Goal: Information Seeking & Learning: Understand process/instructions

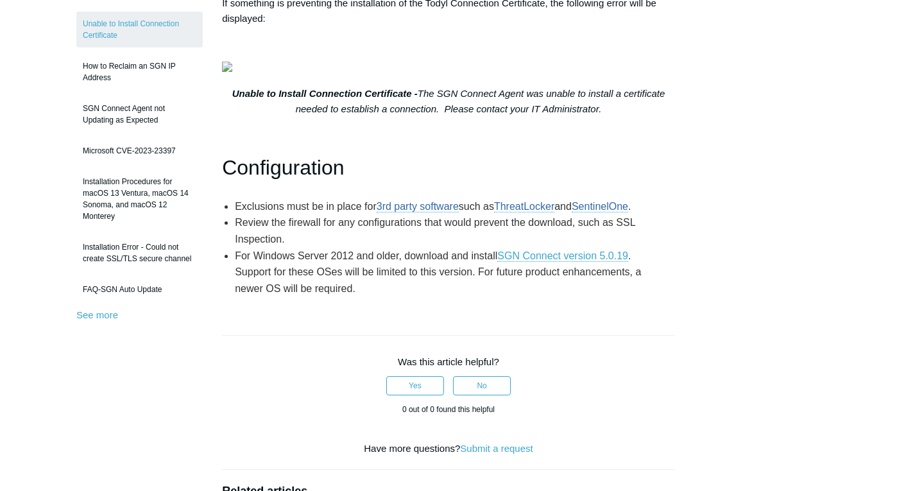
scroll to position [282, 0]
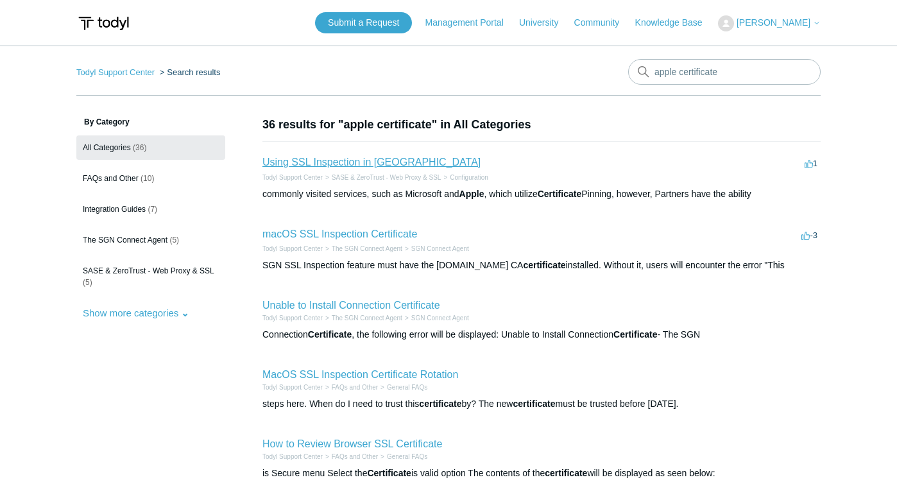
click at [364, 160] on link "Using SSL Inspection in [GEOGRAPHIC_DATA]" at bounding box center [371, 162] width 218 height 11
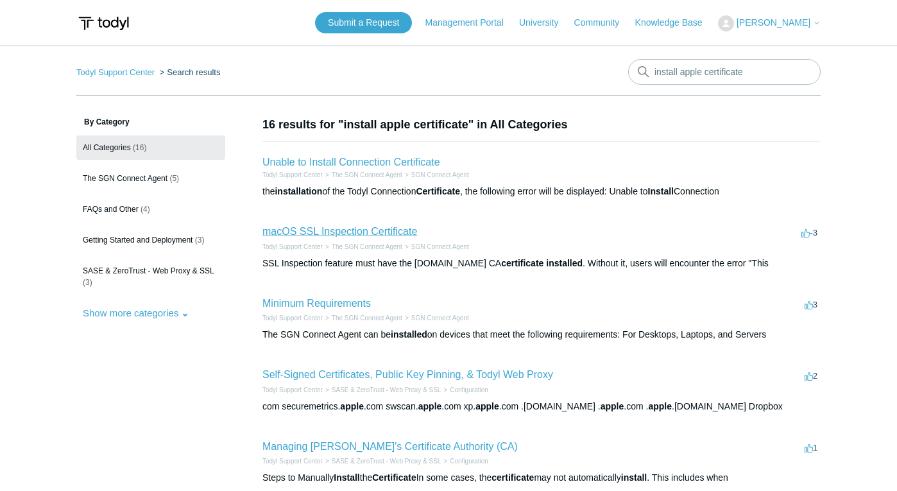
click at [330, 236] on link "macOS SSL Inspection Certificate" at bounding box center [339, 231] width 155 height 11
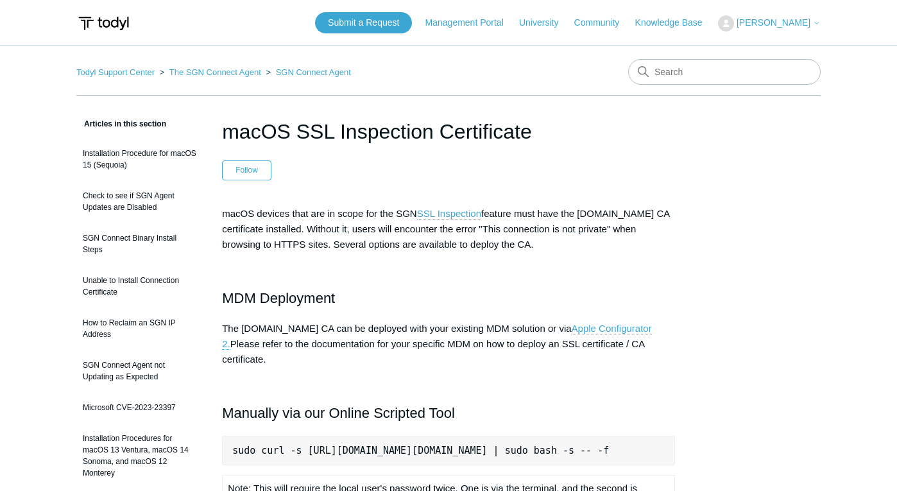
click at [440, 436] on pre "sudo curl -s [URL][DOMAIN_NAME][DOMAIN_NAME] | sudo bash -s -- -f" at bounding box center [448, 451] width 453 height 30
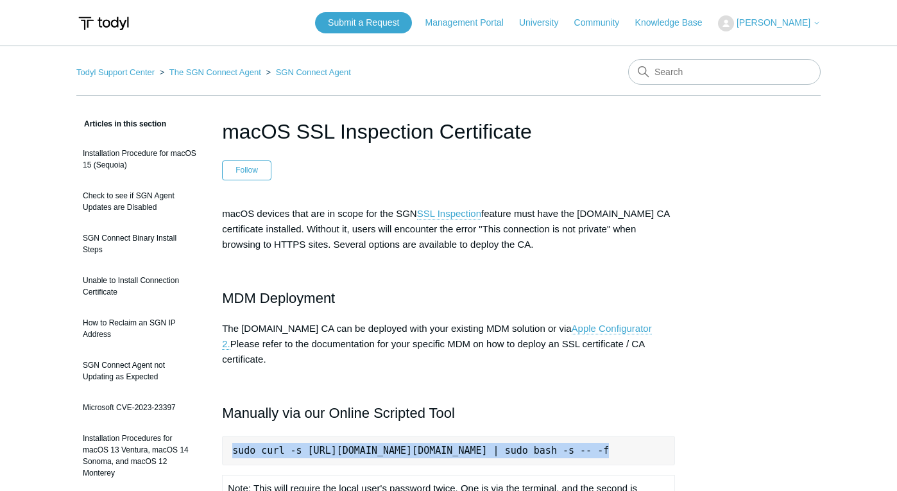
click at [440, 436] on pre "sudo curl -s [URL][DOMAIN_NAME][DOMAIN_NAME] | sudo bash -s -- -f" at bounding box center [448, 451] width 453 height 30
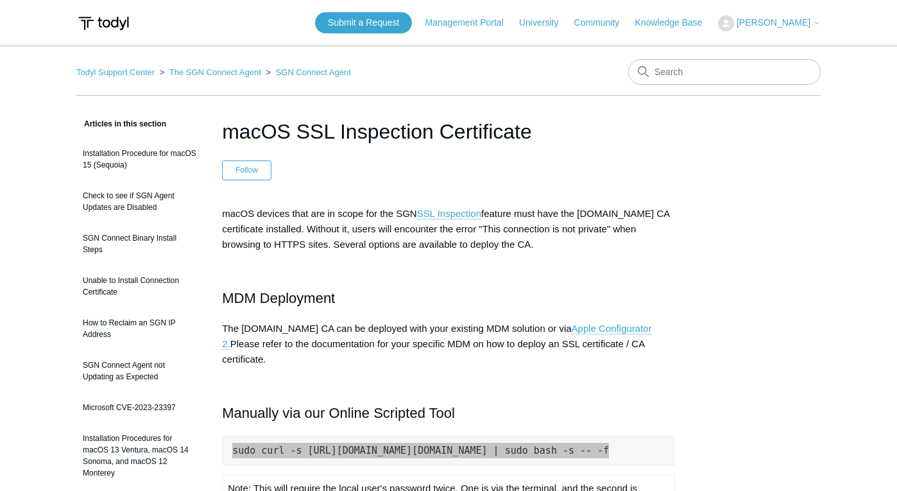
click at [424, 440] on pre "sudo curl -s [URL][DOMAIN_NAME][DOMAIN_NAME] | sudo bash -s -- -f" at bounding box center [448, 451] width 453 height 30
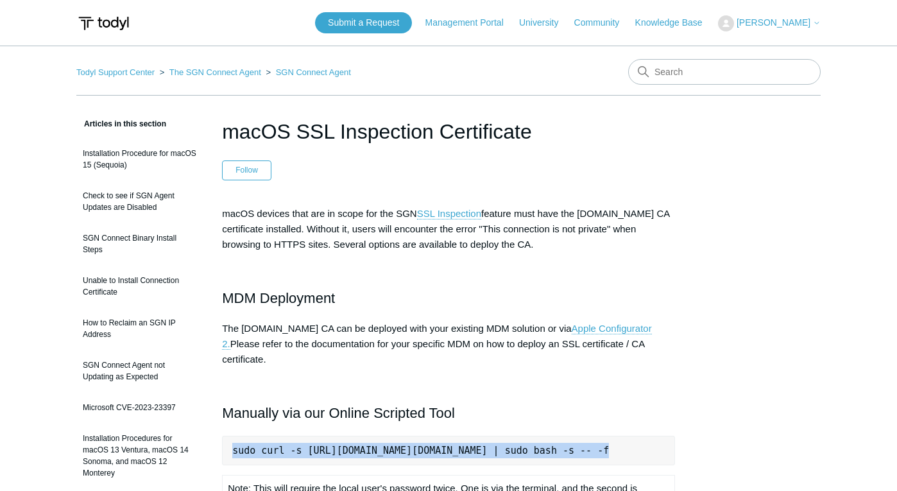
click at [228, 436] on pre "sudo curl -s [URL][DOMAIN_NAME][DOMAIN_NAME] | sudo bash -s -- -f" at bounding box center [448, 451] width 453 height 30
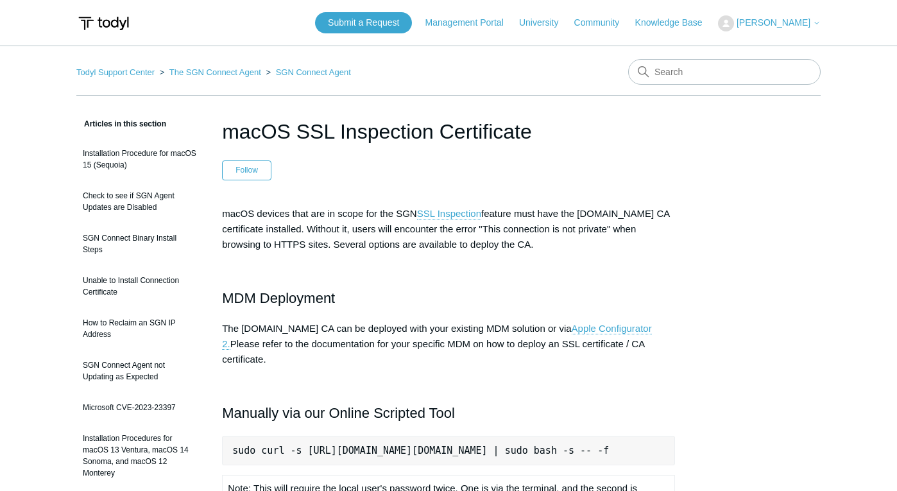
click at [229, 436] on pre "sudo curl -s [URL][DOMAIN_NAME][DOMAIN_NAME] | sudo bash -s -- -f" at bounding box center [448, 451] width 453 height 30
drag, startPoint x: 230, startPoint y: 432, endPoint x: 896, endPoint y: 449, distance: 666.3
copy pre "sudo curl -s [URL][DOMAIN_NAME][DOMAIN_NAME] | sudo bash -s -- -f"
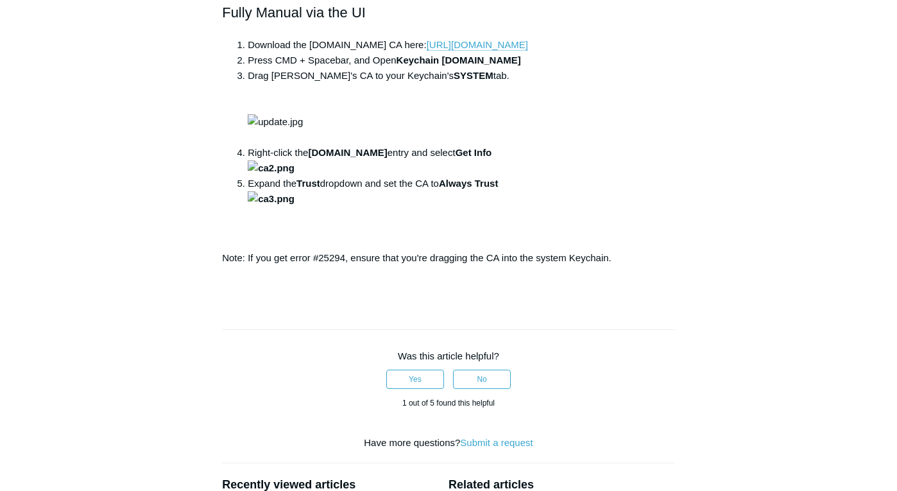
scroll to position [642, 0]
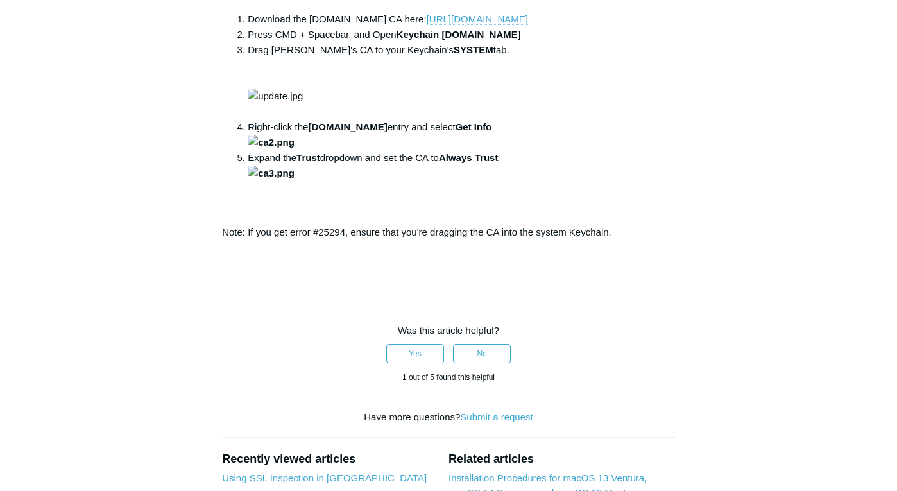
click at [503, 25] on link "[URL][DOMAIN_NAME]" at bounding box center [477, 19] width 101 height 12
